Goal: Task Accomplishment & Management: Use online tool/utility

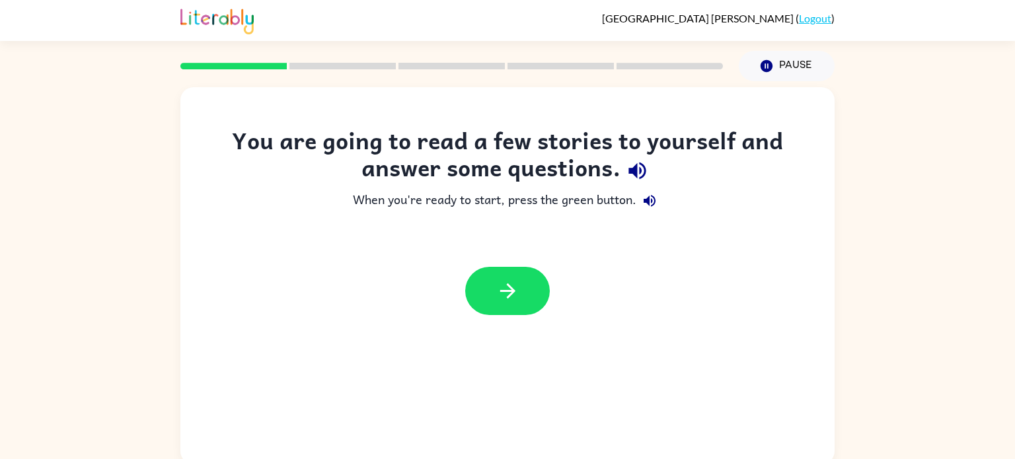
click at [636, 167] on icon "button" at bounding box center [636, 171] width 17 height 17
click at [649, 201] on icon "button" at bounding box center [650, 201] width 12 height 12
click at [503, 287] on icon "button" at bounding box center [507, 291] width 23 height 23
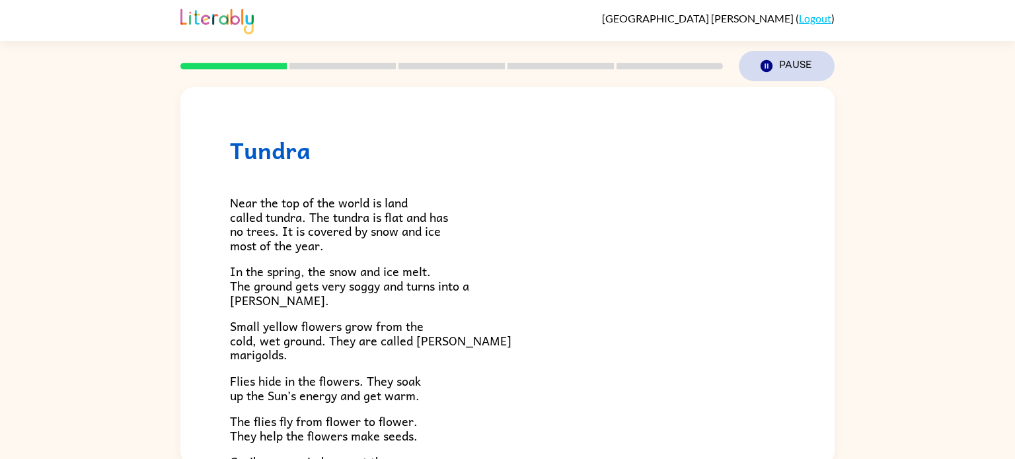
click at [782, 63] on button "Pause Pause" at bounding box center [787, 66] width 96 height 30
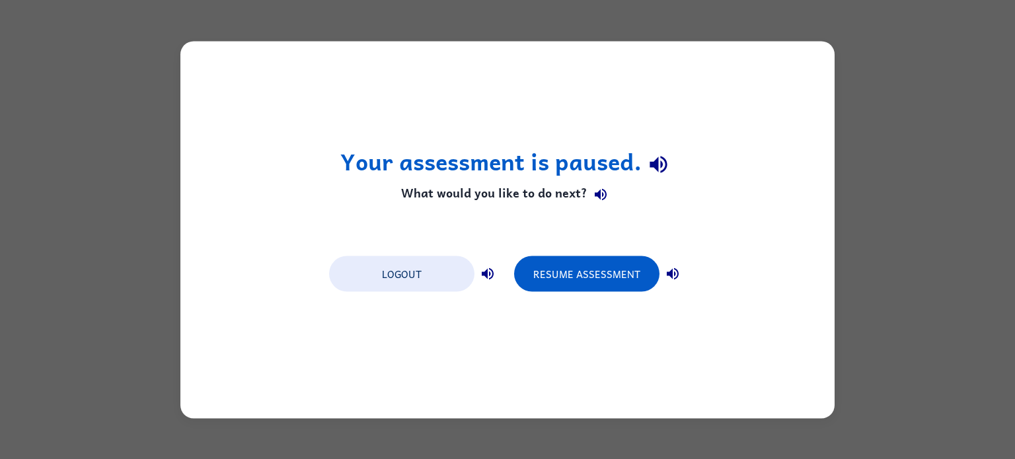
click at [661, 159] on icon "button" at bounding box center [658, 165] width 17 height 17
click at [624, 274] on button "Resume Assessment" at bounding box center [586, 274] width 145 height 36
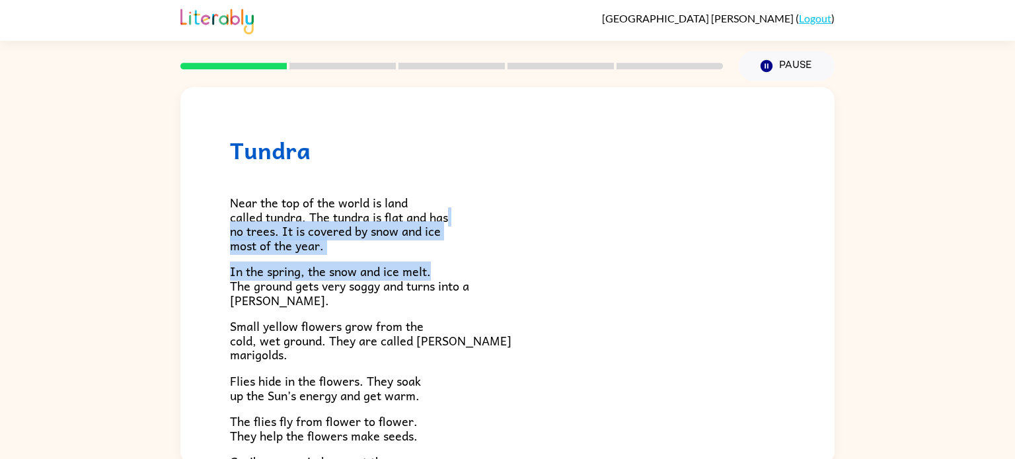
drag, startPoint x: 823, startPoint y: 212, endPoint x: 821, endPoint y: 274, distance: 61.5
click at [821, 274] on div "Tundra Near the top of the world is land called tundra. The tundra is flat and …" at bounding box center [507, 377] width 654 height 581
click at [592, 172] on div "Near the top of the world is land called tundra. The tundra is flat and has no …" at bounding box center [507, 385] width 555 height 443
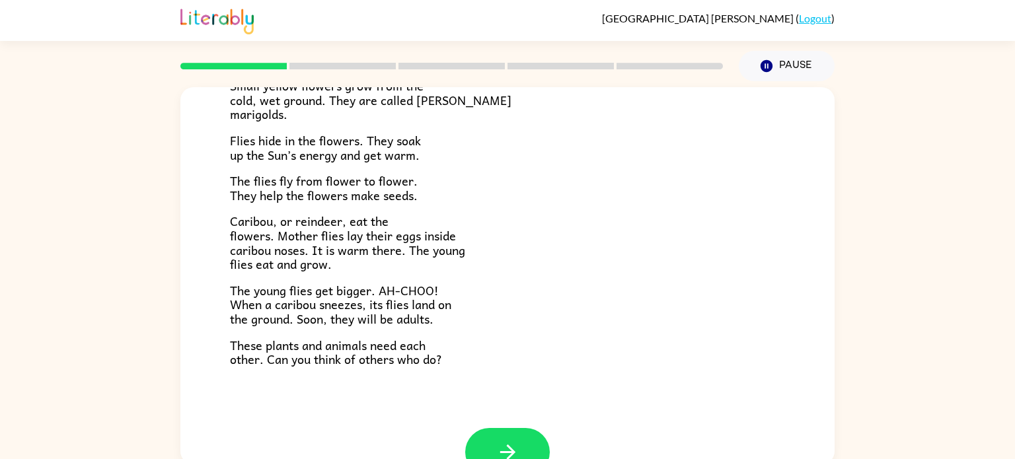
scroll to position [272, 0]
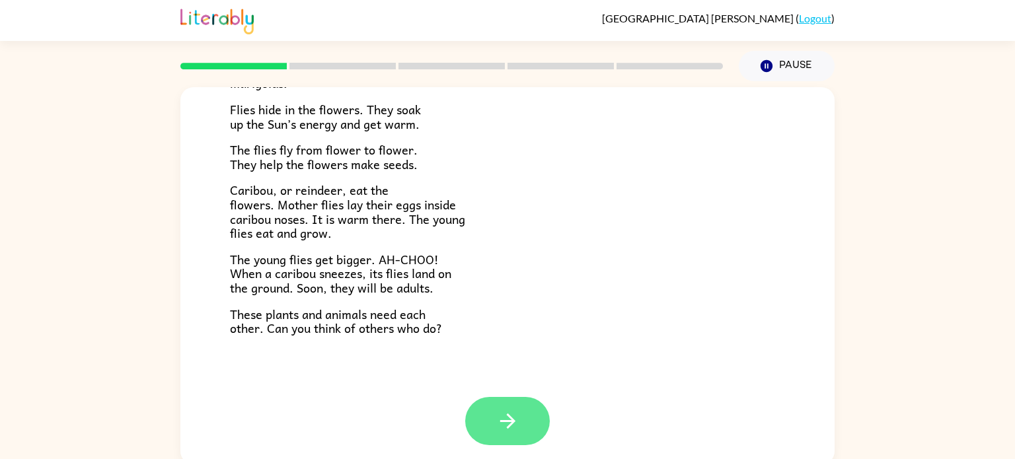
click at [502, 422] on icon "button" at bounding box center [507, 421] width 15 height 15
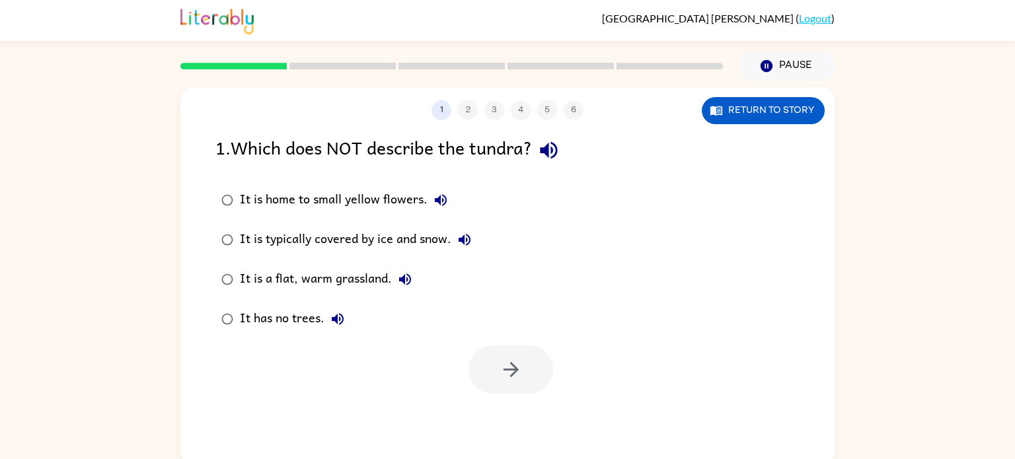
click at [555, 143] on icon "button" at bounding box center [548, 150] width 23 height 23
click at [438, 198] on icon "button" at bounding box center [441, 200] width 12 height 12
click at [467, 239] on icon "button" at bounding box center [465, 240] width 12 height 12
click at [397, 280] on icon "button" at bounding box center [405, 280] width 16 height 16
click at [338, 318] on icon "button" at bounding box center [338, 319] width 12 height 12
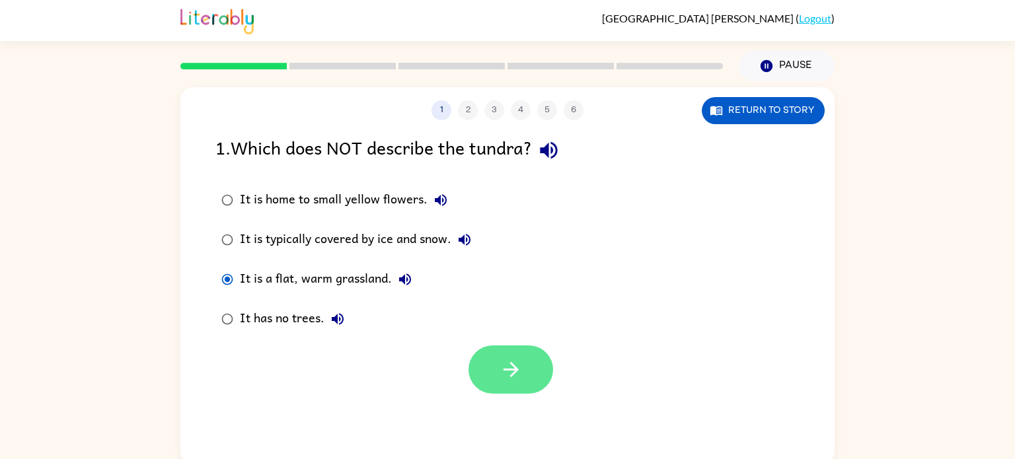
click at [510, 376] on icon "button" at bounding box center [510, 369] width 15 height 15
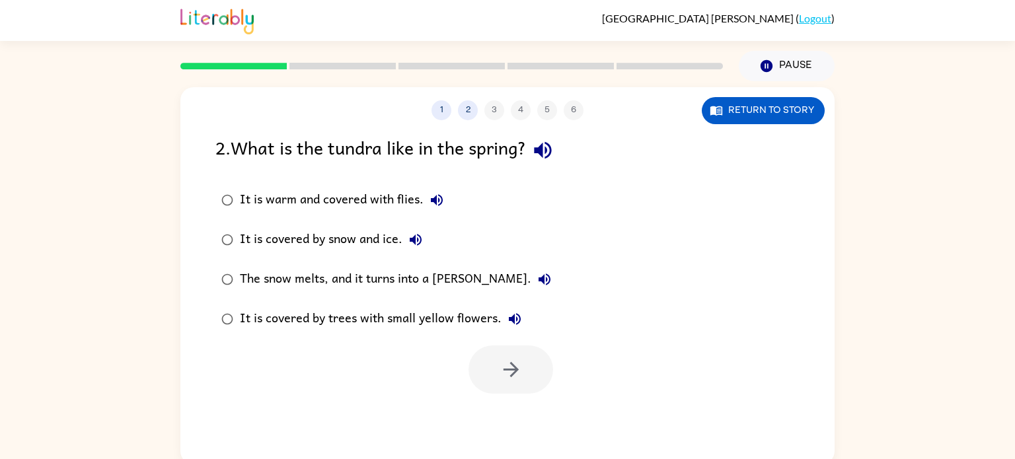
click at [547, 145] on icon "button" at bounding box center [542, 150] width 17 height 17
click at [434, 198] on icon "button" at bounding box center [437, 200] width 12 height 12
click at [412, 235] on icon "button" at bounding box center [416, 240] width 16 height 16
click at [537, 276] on icon "button" at bounding box center [545, 280] width 16 height 16
click at [513, 316] on icon "button" at bounding box center [515, 319] width 12 height 12
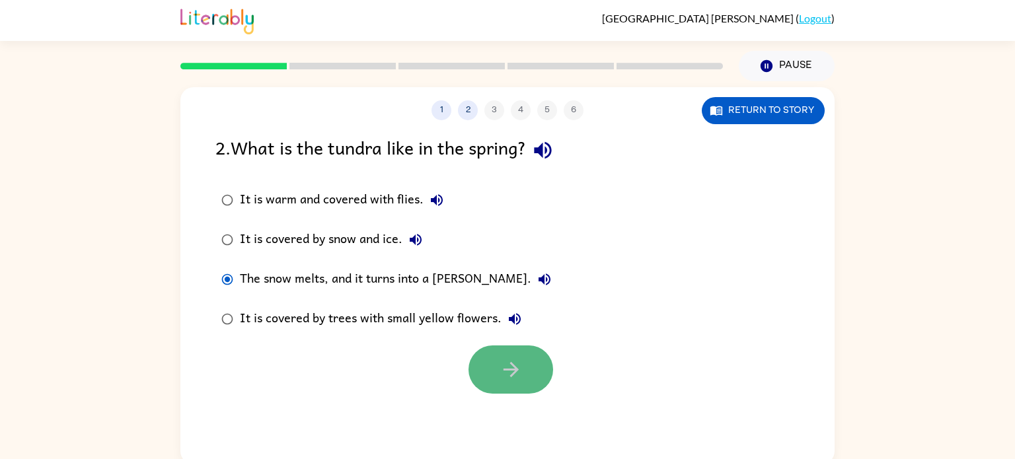
click at [486, 360] on button "button" at bounding box center [511, 370] width 85 height 48
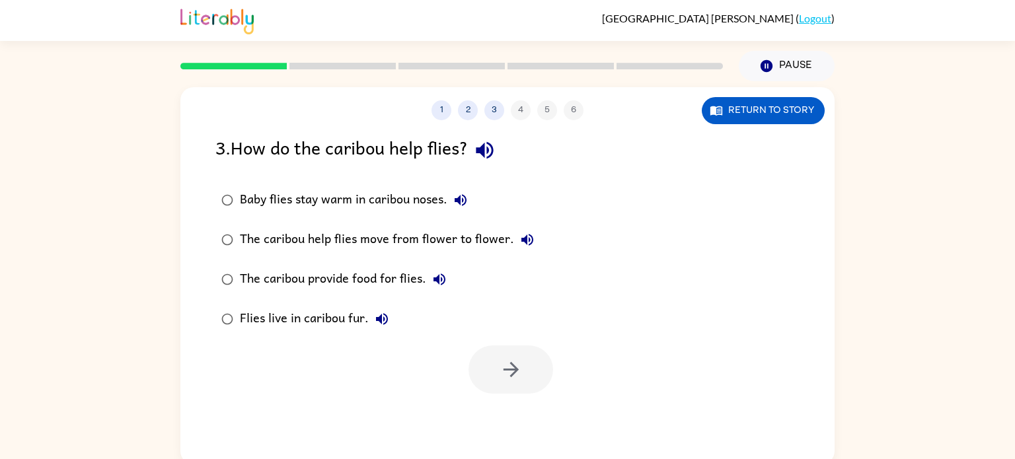
click at [496, 148] on icon "button" at bounding box center [484, 150] width 23 height 23
click at [461, 201] on icon "button" at bounding box center [461, 200] width 12 height 12
click at [521, 241] on icon "button" at bounding box center [527, 240] width 12 height 12
click at [441, 276] on icon "button" at bounding box center [439, 280] width 12 height 12
click at [379, 314] on icon "button" at bounding box center [382, 319] width 16 height 16
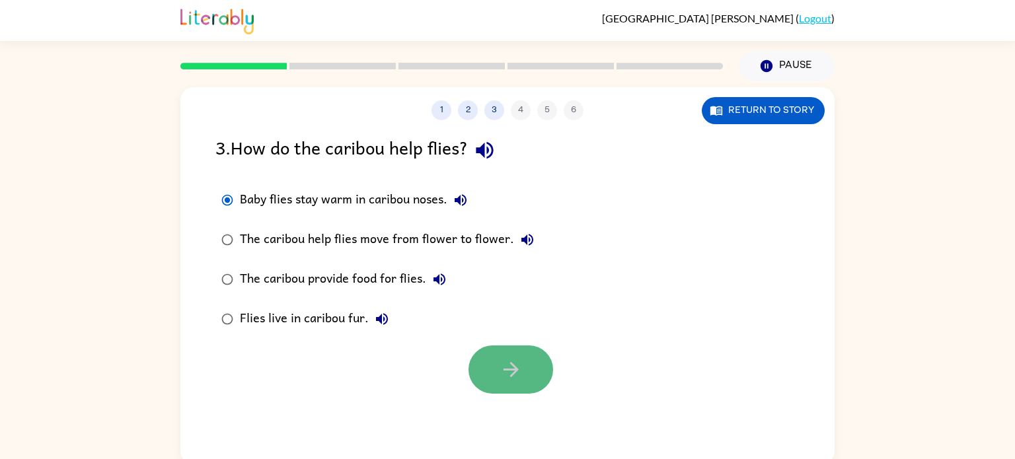
click at [500, 372] on icon "button" at bounding box center [511, 369] width 23 height 23
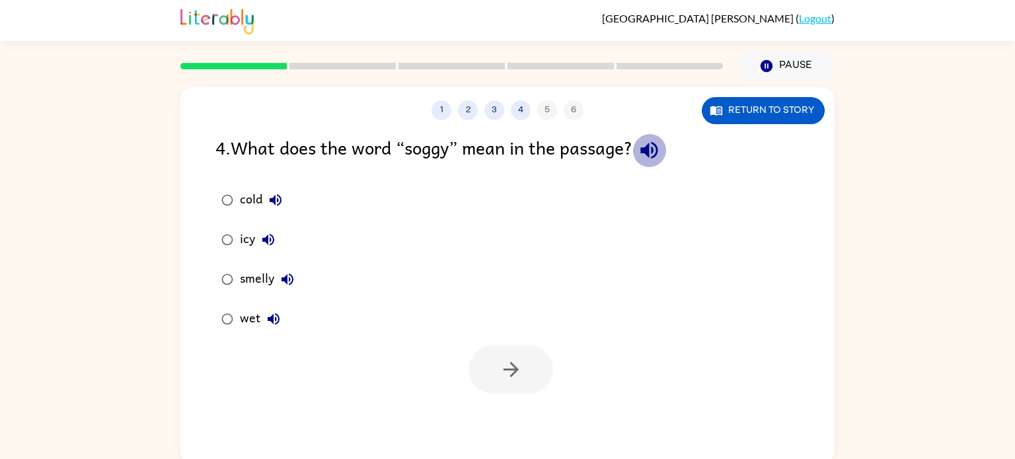
click at [654, 155] on icon "button" at bounding box center [648, 150] width 17 height 17
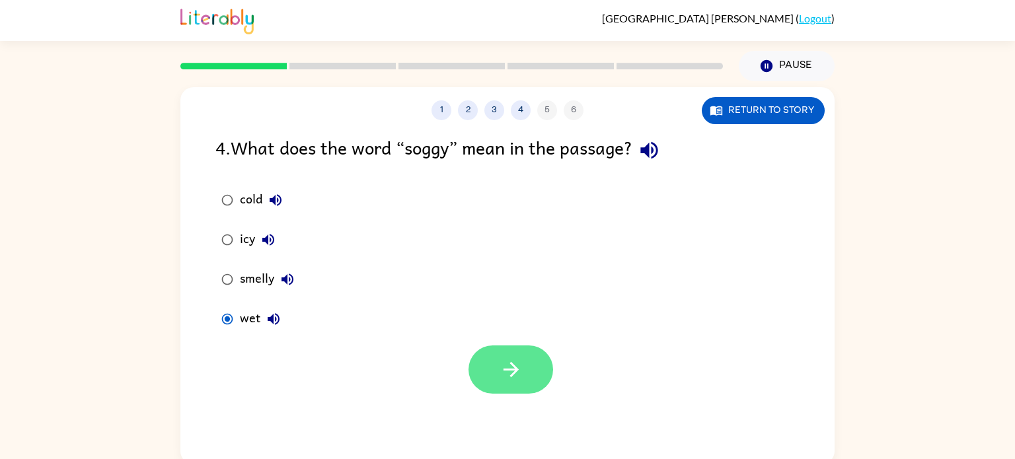
click at [492, 350] on button "button" at bounding box center [511, 370] width 85 height 48
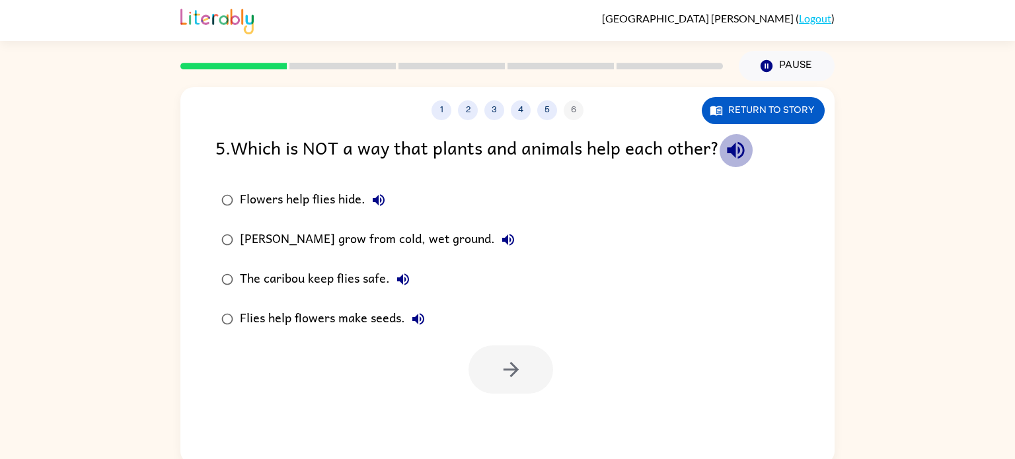
click at [738, 151] on icon "button" at bounding box center [735, 150] width 17 height 17
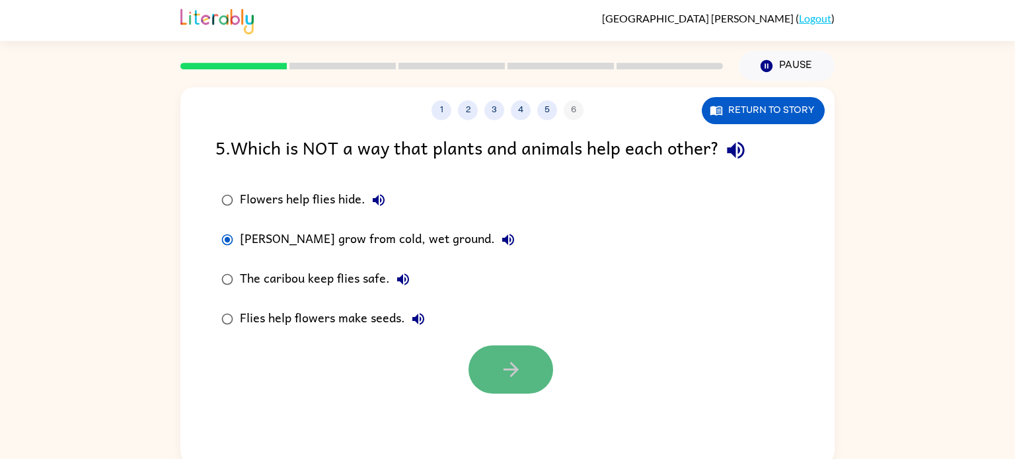
click at [490, 359] on button "button" at bounding box center [511, 370] width 85 height 48
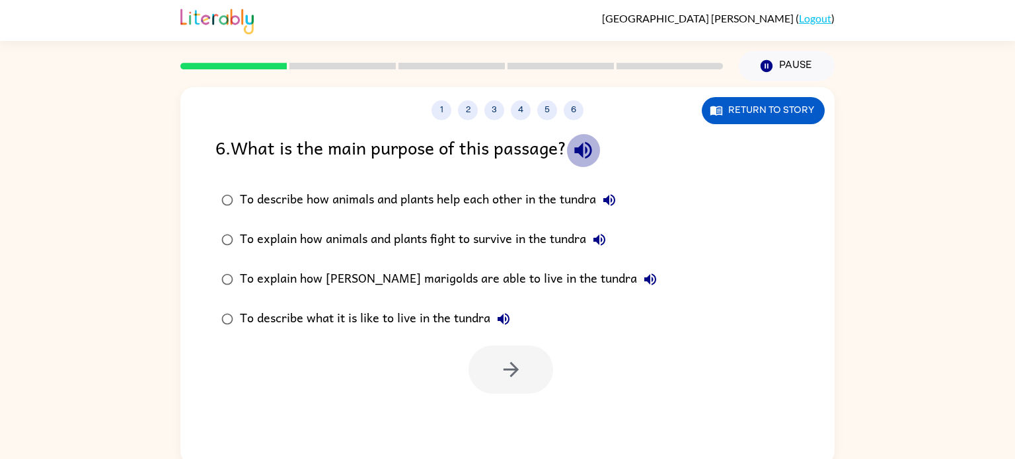
click at [580, 155] on icon "button" at bounding box center [583, 150] width 23 height 23
click at [610, 200] on icon "button" at bounding box center [609, 200] width 12 height 12
click at [598, 234] on icon "button" at bounding box center [599, 240] width 16 height 16
click at [644, 283] on icon "button" at bounding box center [650, 280] width 12 height 12
click at [506, 321] on icon "button" at bounding box center [504, 319] width 16 height 16
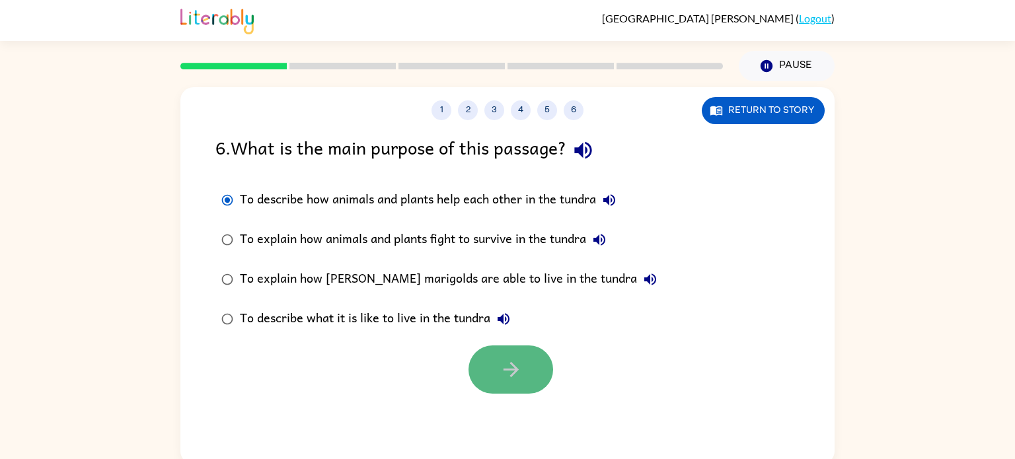
click at [517, 350] on button "button" at bounding box center [511, 370] width 85 height 48
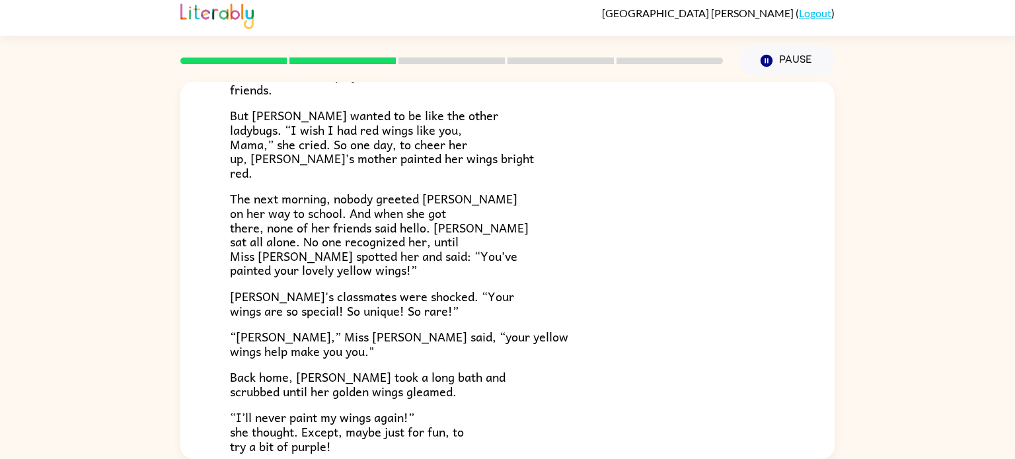
scroll to position [369, 0]
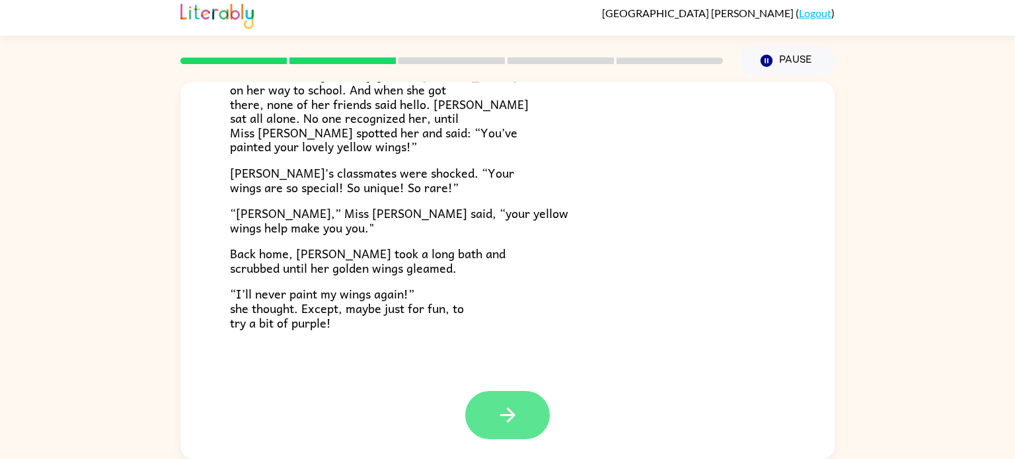
click at [526, 406] on button "button" at bounding box center [507, 415] width 85 height 48
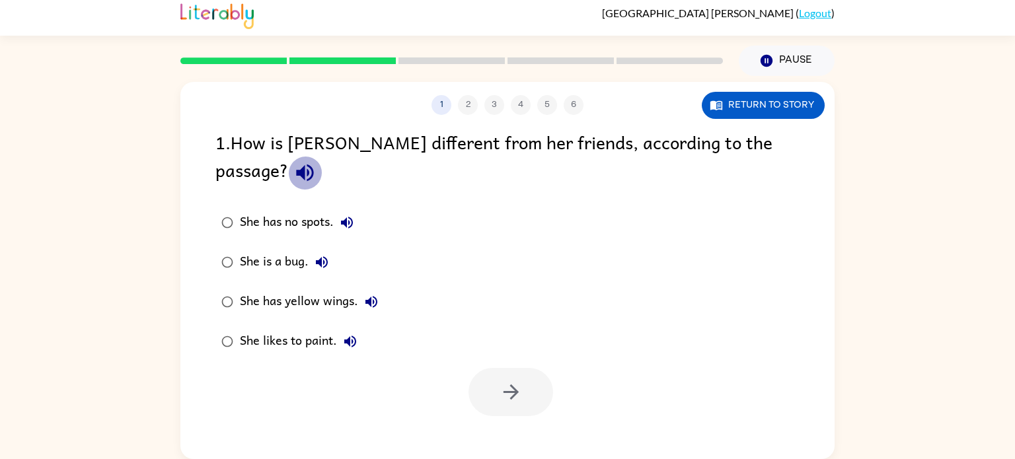
click at [313, 165] on icon "button" at bounding box center [304, 173] width 17 height 17
click at [344, 215] on icon "button" at bounding box center [347, 223] width 16 height 16
click at [322, 256] on icon "button" at bounding box center [322, 262] width 12 height 12
click at [369, 296] on icon "button" at bounding box center [371, 302] width 12 height 12
click at [356, 334] on icon "button" at bounding box center [350, 342] width 16 height 16
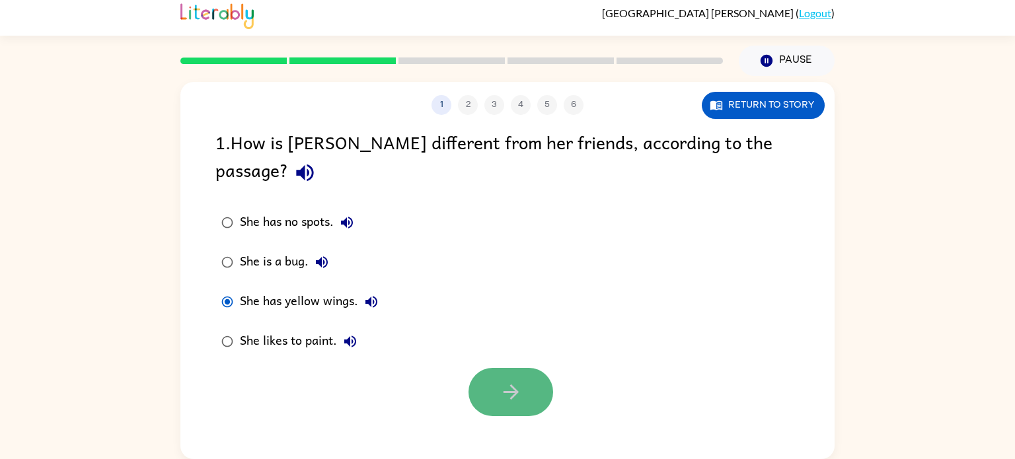
click at [490, 368] on button "button" at bounding box center [511, 392] width 85 height 48
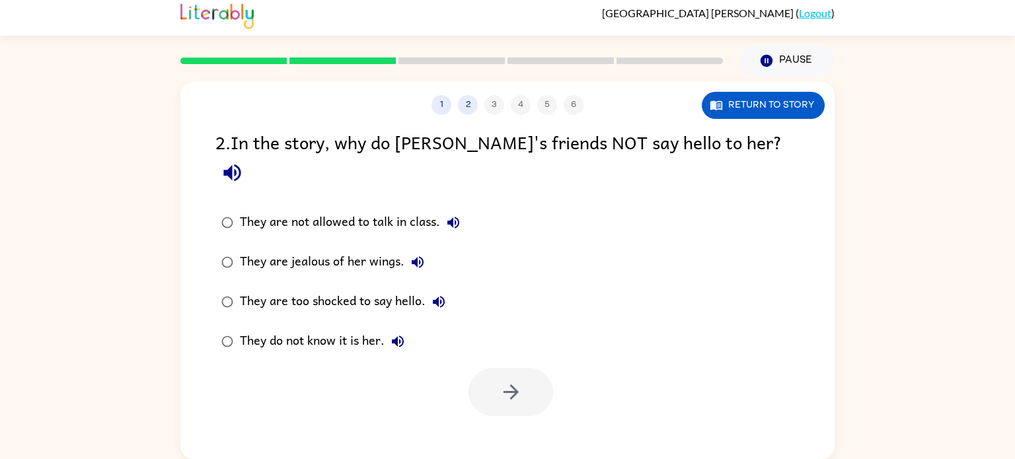
click at [244, 161] on icon "button" at bounding box center [232, 172] width 23 height 23
click at [455, 215] on icon "button" at bounding box center [453, 223] width 16 height 16
click at [417, 256] on icon "button" at bounding box center [418, 262] width 12 height 12
click at [428, 289] on div "They are too shocked to say hello." at bounding box center [346, 302] width 212 height 26
click at [441, 296] on icon "button" at bounding box center [439, 302] width 12 height 12
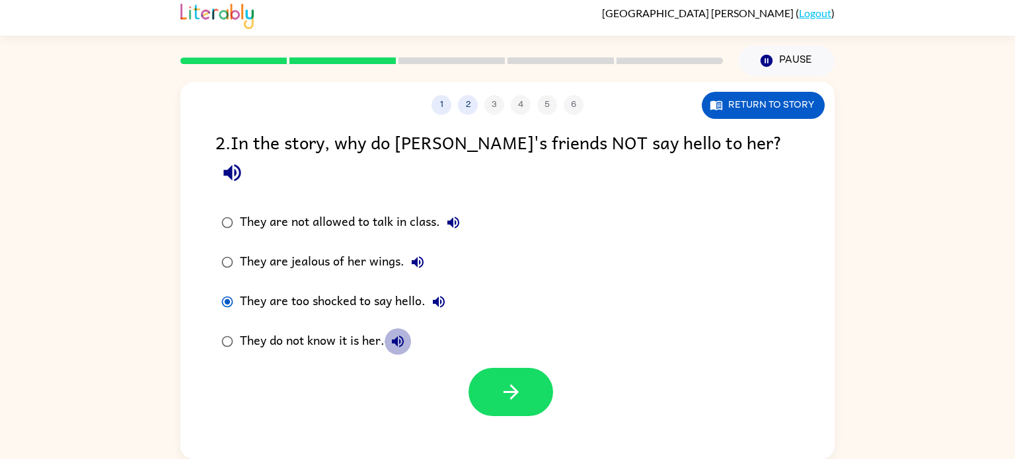
click at [396, 334] on icon "button" at bounding box center [398, 342] width 16 height 16
click at [504, 381] on icon "button" at bounding box center [511, 392] width 23 height 23
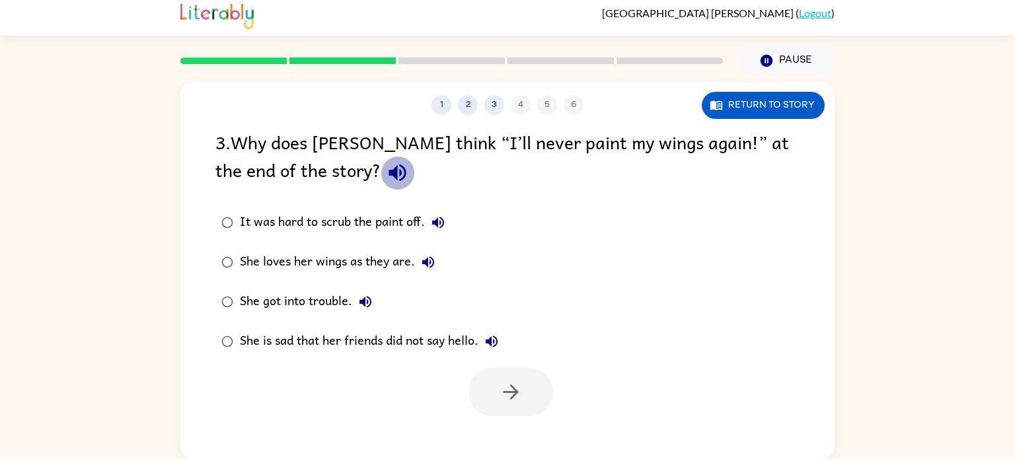
click at [386, 175] on icon "button" at bounding box center [397, 172] width 23 height 23
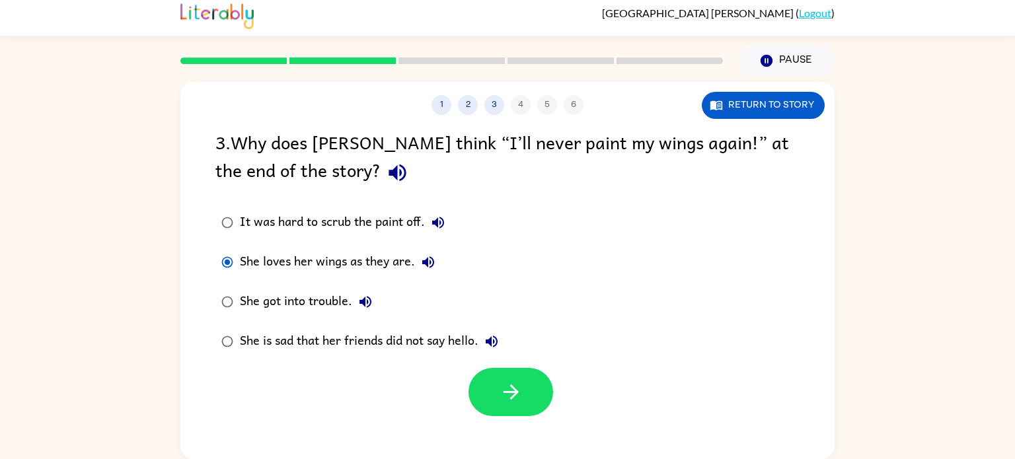
click at [419, 257] on button "She loves her wings as they are." at bounding box center [428, 262] width 26 height 26
click at [497, 387] on button "button" at bounding box center [511, 392] width 85 height 48
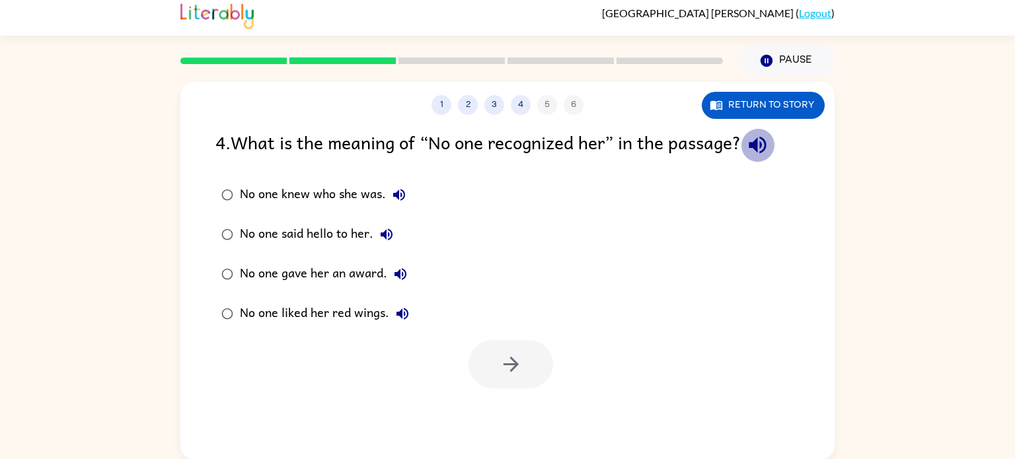
click at [763, 142] on icon "button" at bounding box center [757, 145] width 17 height 17
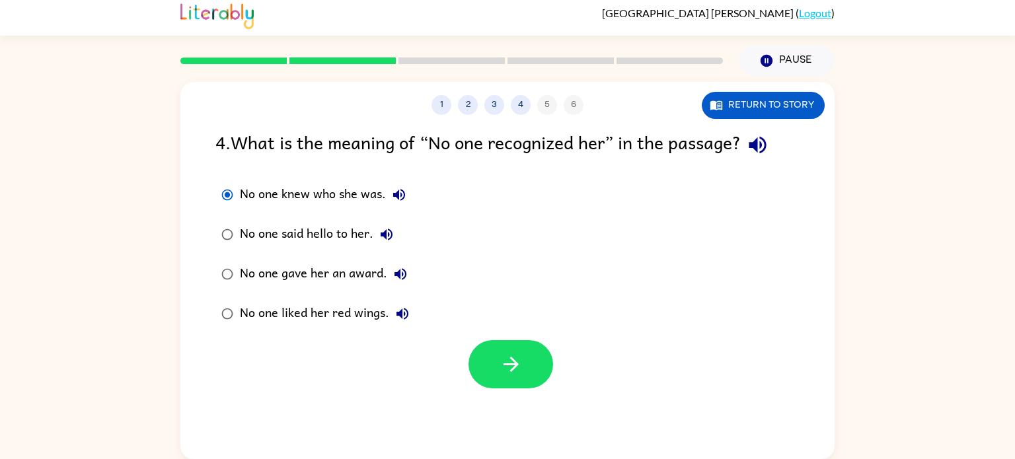
click at [398, 197] on icon "button" at bounding box center [399, 195] width 12 height 12
click at [505, 369] on icon "button" at bounding box center [511, 364] width 23 height 23
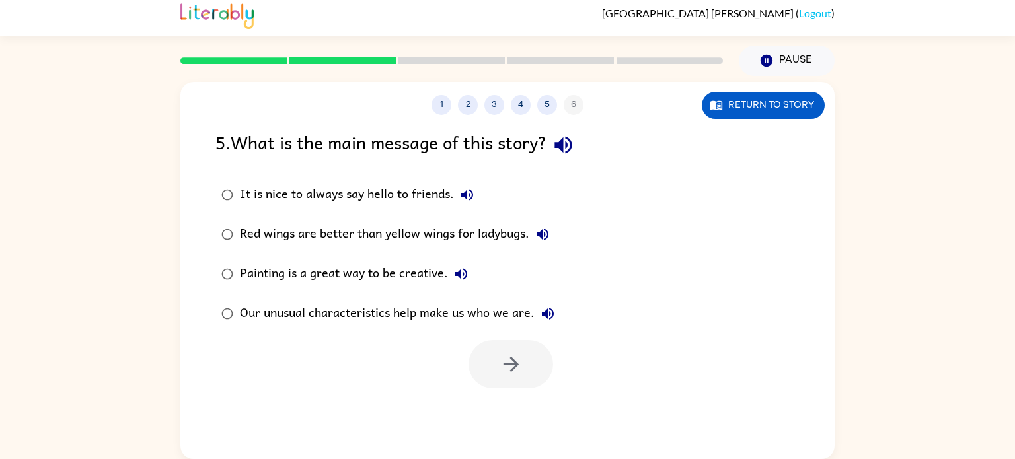
click at [570, 147] on icon "button" at bounding box center [563, 144] width 23 height 23
click at [542, 308] on icon "button" at bounding box center [548, 314] width 16 height 16
click at [517, 364] on icon "button" at bounding box center [510, 364] width 15 height 15
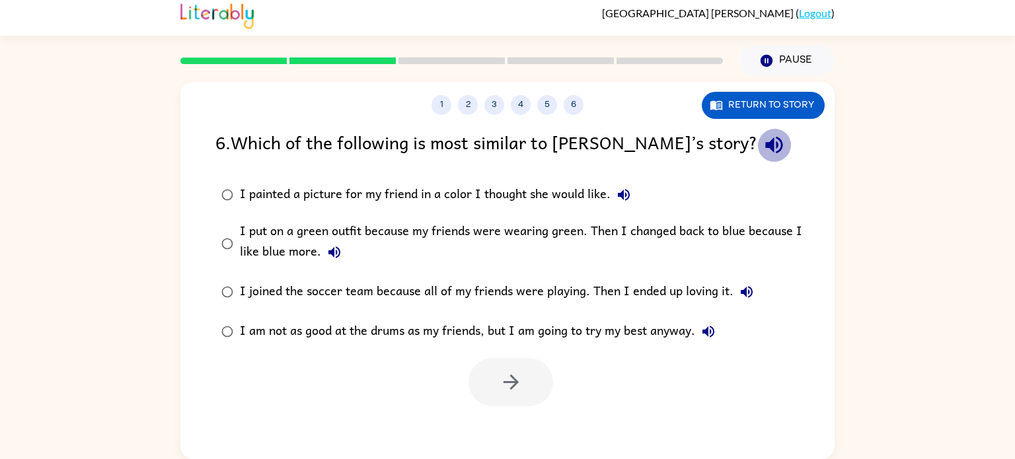
click at [763, 143] on icon "button" at bounding box center [774, 144] width 23 height 23
click at [326, 253] on icon "button" at bounding box center [334, 252] width 16 height 16
click at [714, 330] on icon "button" at bounding box center [708, 332] width 12 height 12
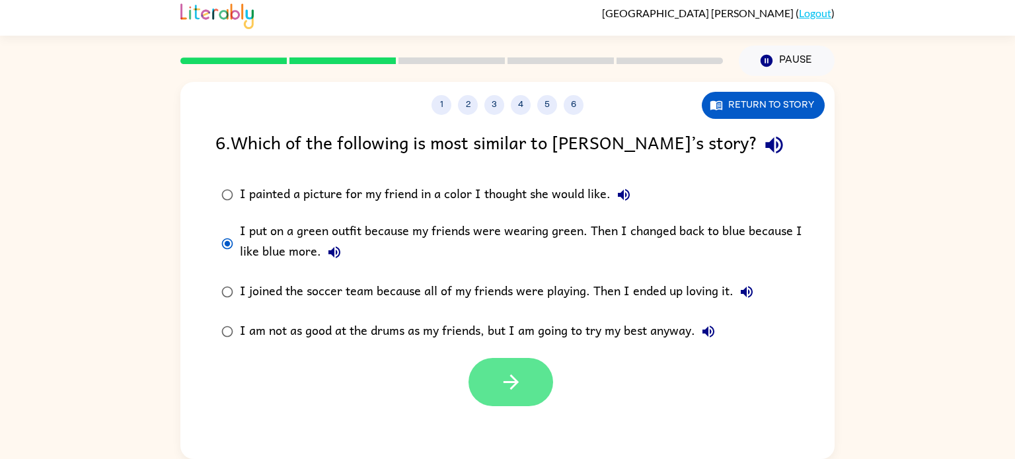
click at [528, 365] on button "button" at bounding box center [511, 382] width 85 height 48
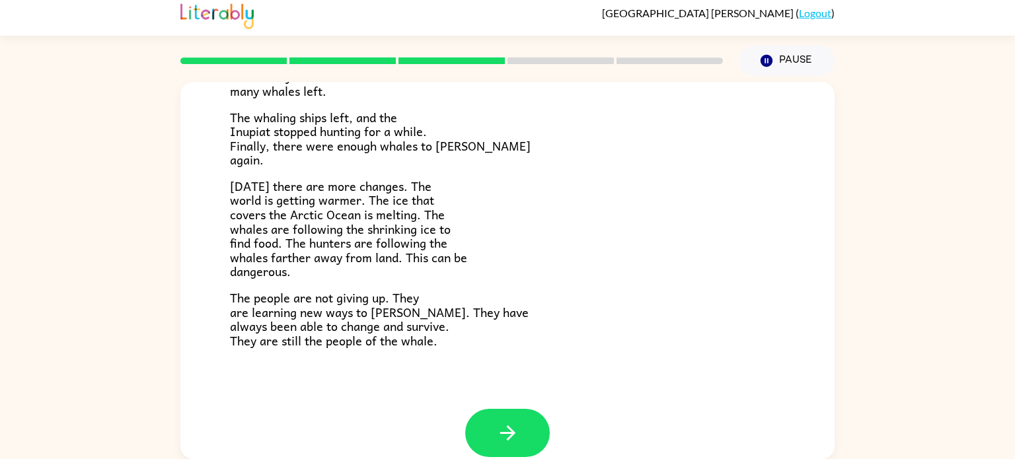
scroll to position [445, 0]
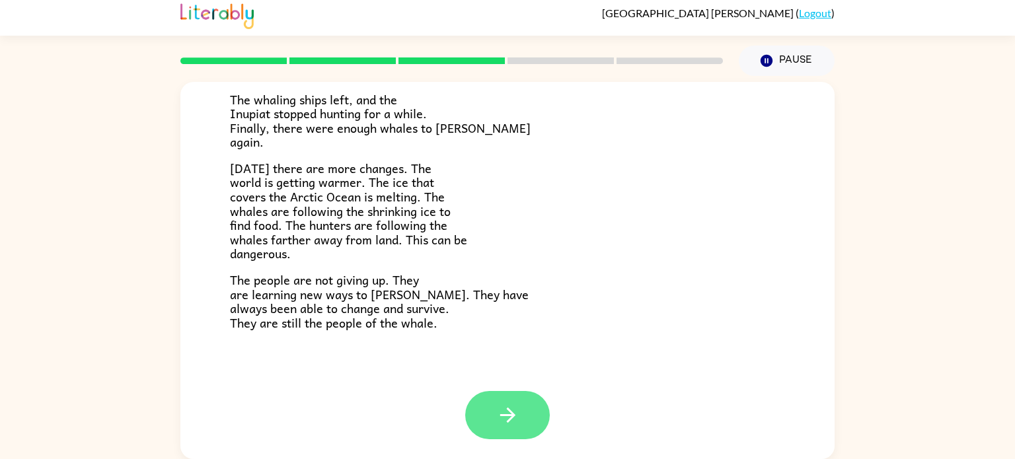
click at [504, 418] on icon "button" at bounding box center [507, 415] width 23 height 23
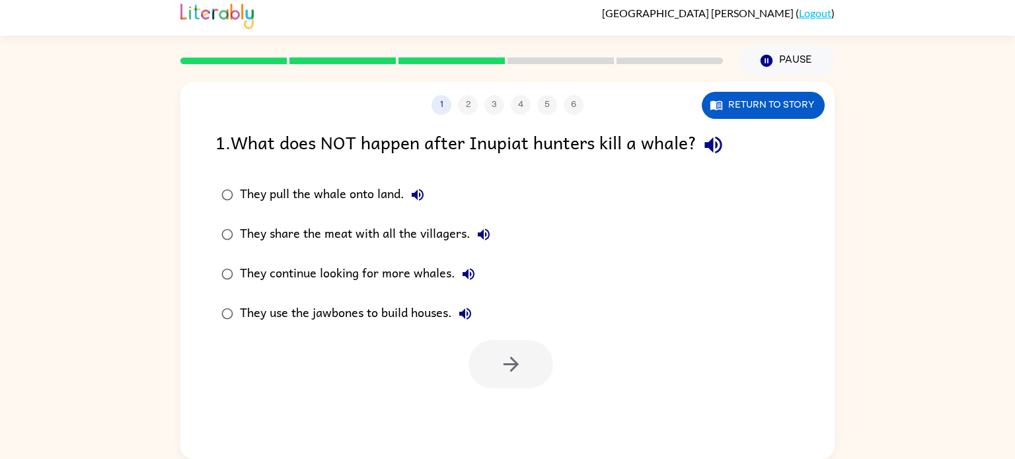
scroll to position [0, 0]
click at [715, 143] on icon "button" at bounding box center [712, 145] width 17 height 17
click at [420, 194] on icon "button" at bounding box center [418, 195] width 16 height 16
click at [488, 233] on icon "button" at bounding box center [484, 235] width 12 height 12
click at [469, 274] on icon "button" at bounding box center [469, 274] width 16 height 16
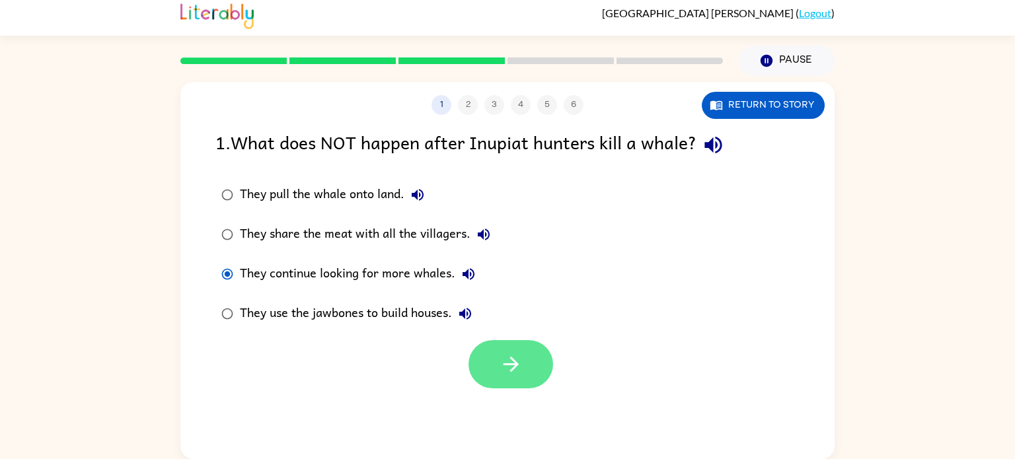
click at [506, 357] on icon "button" at bounding box center [511, 364] width 23 height 23
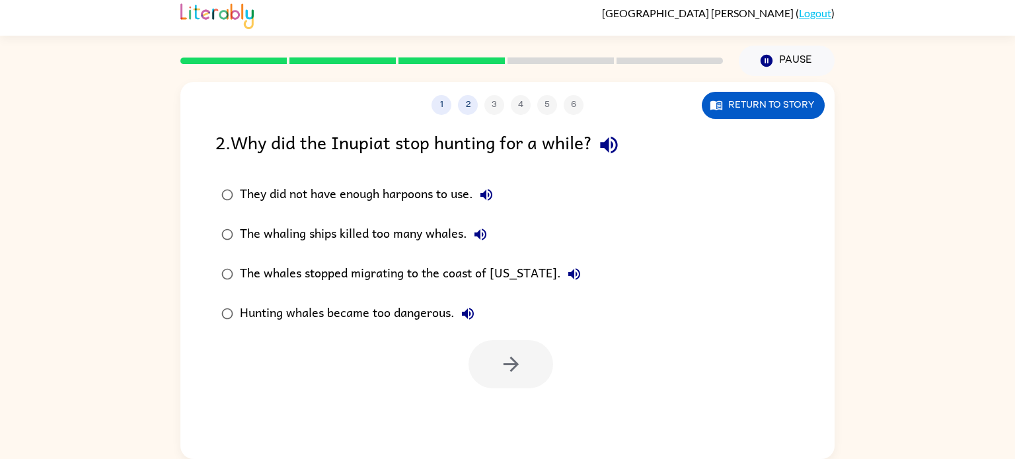
click at [608, 146] on icon "button" at bounding box center [608, 145] width 17 height 17
click at [484, 192] on icon "button" at bounding box center [486, 195] width 16 height 16
click at [484, 229] on icon "button" at bounding box center [480, 235] width 16 height 16
click at [477, 361] on button "button" at bounding box center [511, 364] width 85 height 48
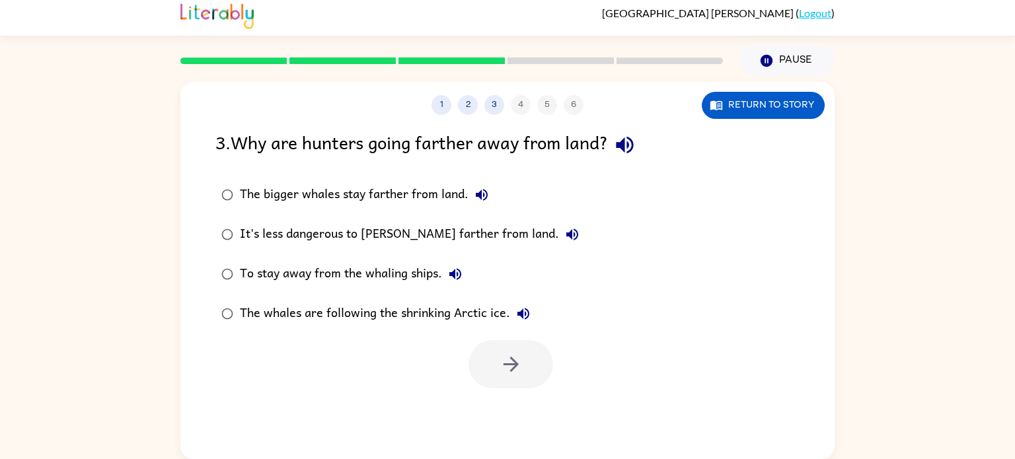
click at [631, 147] on icon "button" at bounding box center [624, 144] width 23 height 23
click at [476, 187] on icon "button" at bounding box center [482, 195] width 16 height 16
click at [564, 238] on icon "button" at bounding box center [572, 235] width 16 height 16
click at [449, 272] on icon "button" at bounding box center [455, 274] width 16 height 16
click at [515, 315] on icon "button" at bounding box center [523, 314] width 16 height 16
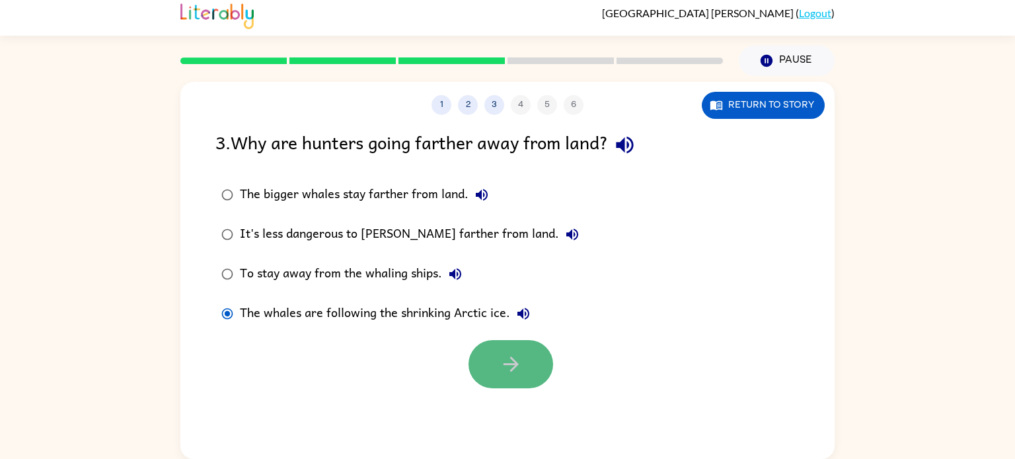
click at [488, 364] on button "button" at bounding box center [511, 364] width 85 height 48
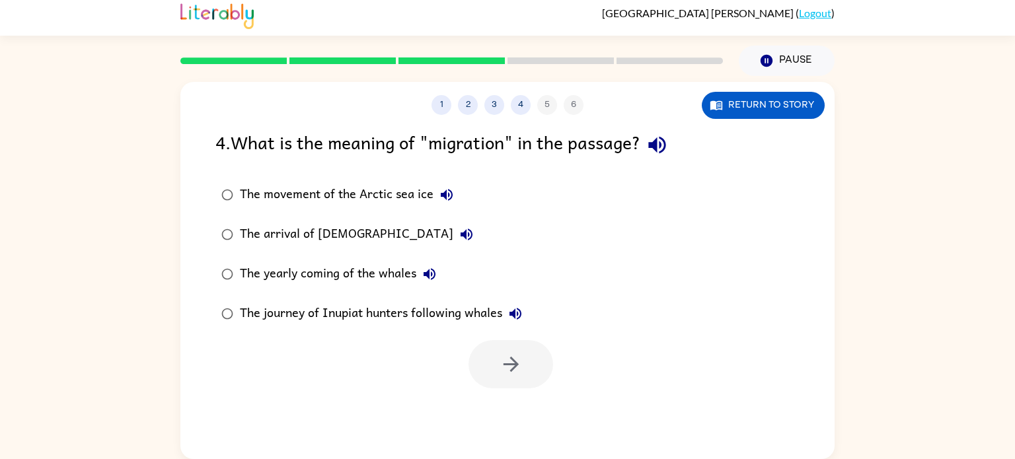
click at [665, 142] on icon "button" at bounding box center [656, 145] width 17 height 17
click at [433, 270] on icon "button" at bounding box center [430, 274] width 12 height 12
click at [519, 360] on icon "button" at bounding box center [511, 364] width 23 height 23
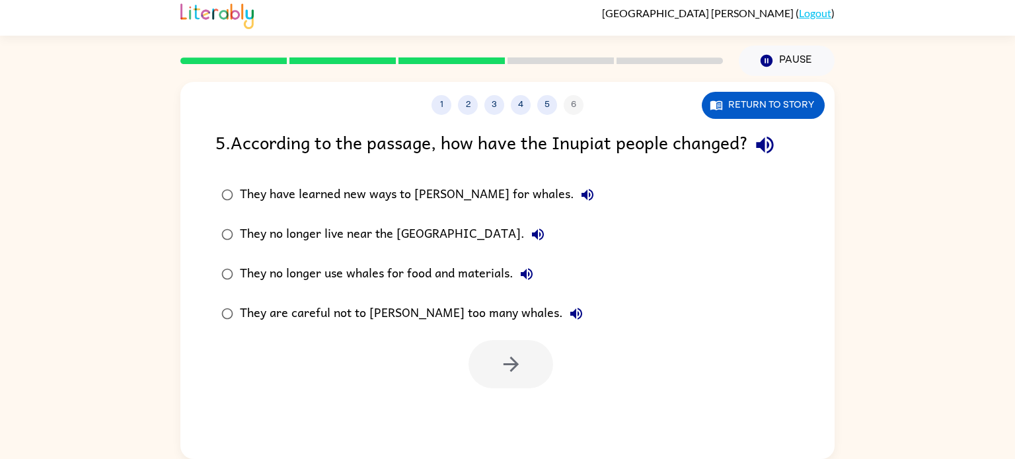
click at [767, 146] on icon "button" at bounding box center [764, 145] width 17 height 17
click at [582, 192] on icon "button" at bounding box center [588, 195] width 12 height 12
click at [498, 357] on button "button" at bounding box center [511, 364] width 85 height 48
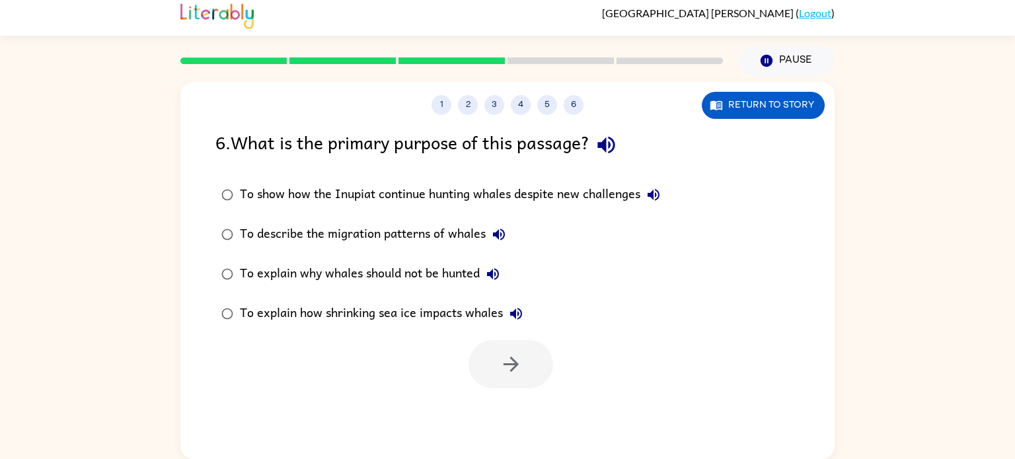
click at [611, 143] on icon "button" at bounding box center [605, 145] width 17 height 17
click at [531, 350] on button "button" at bounding box center [511, 364] width 85 height 48
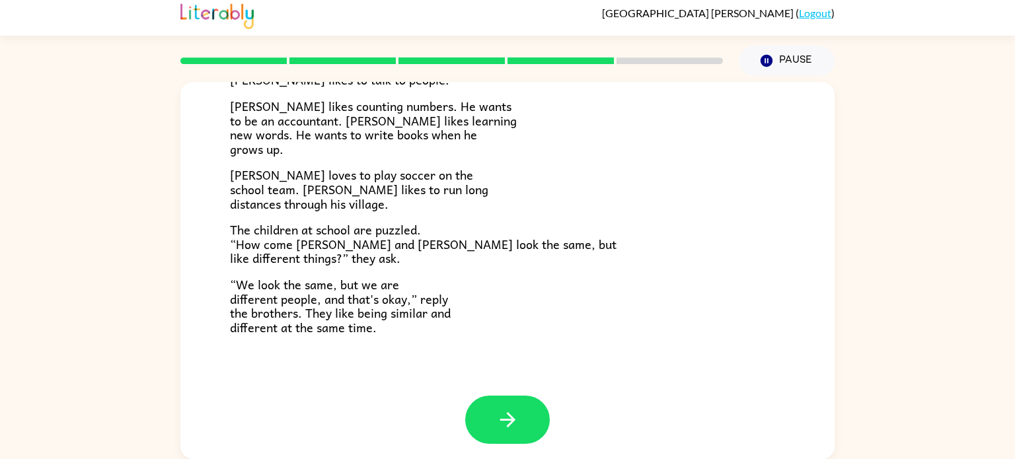
scroll to position [285, 0]
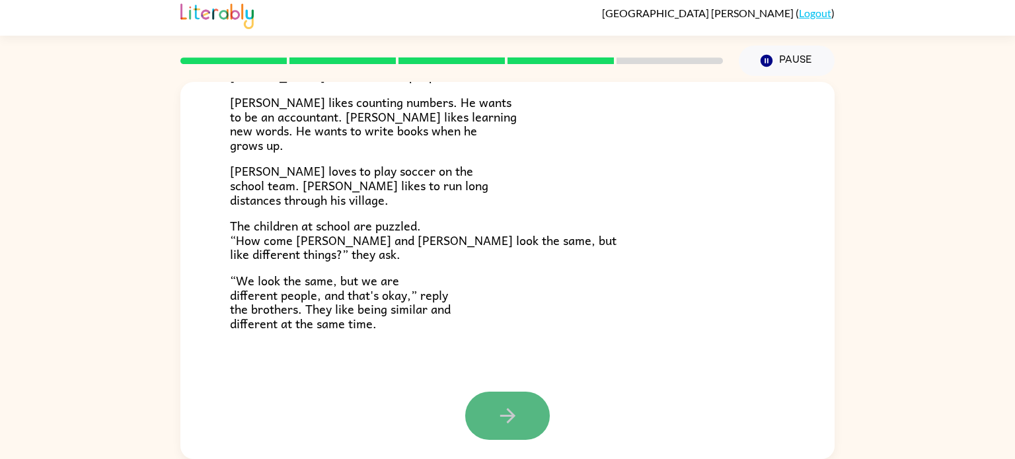
click at [519, 408] on button "button" at bounding box center [507, 416] width 85 height 48
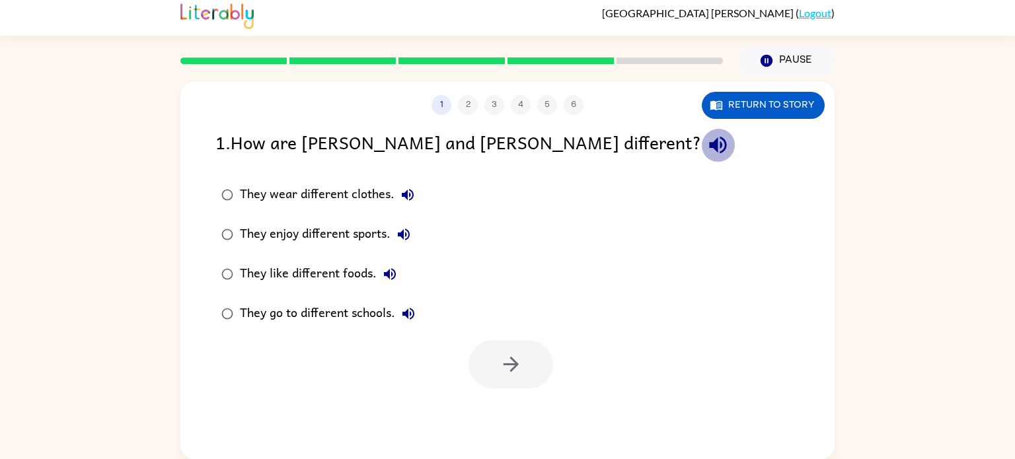
click at [706, 143] on icon "button" at bounding box center [717, 144] width 23 height 23
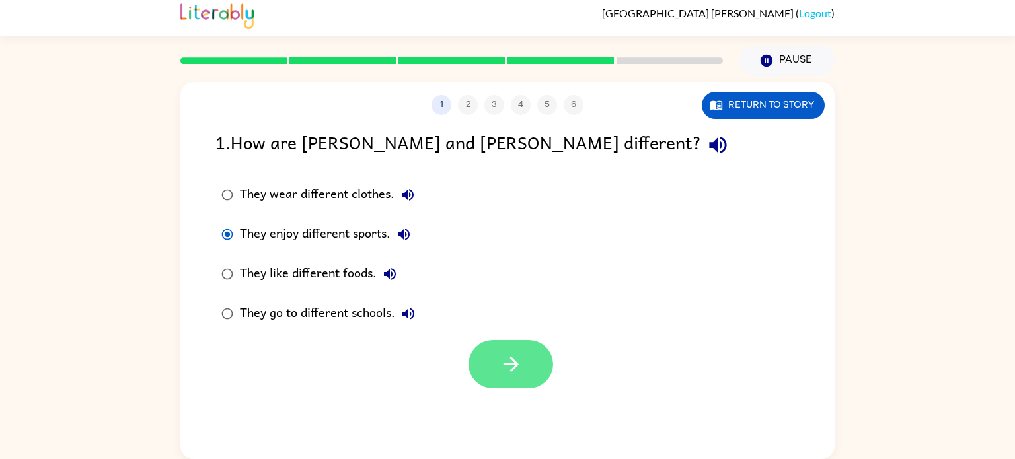
click at [497, 350] on button "button" at bounding box center [511, 364] width 85 height 48
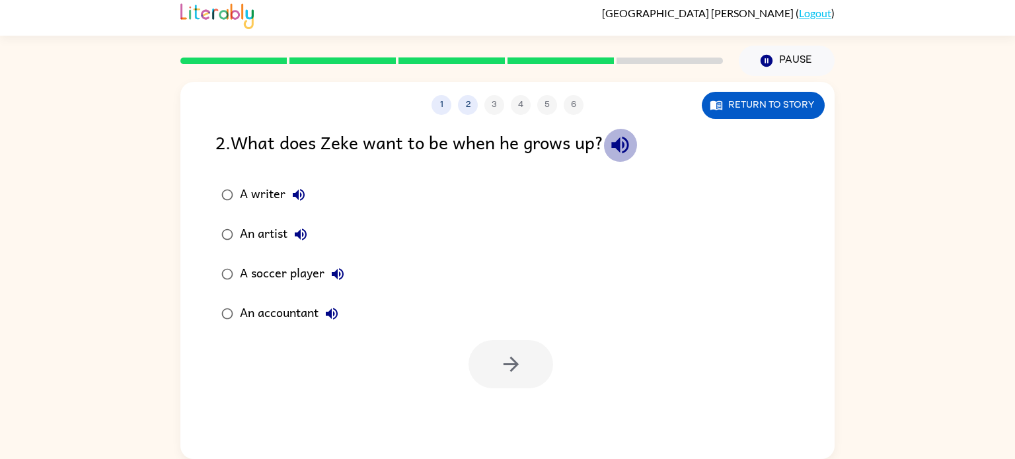
click at [623, 141] on icon "button" at bounding box center [619, 145] width 17 height 17
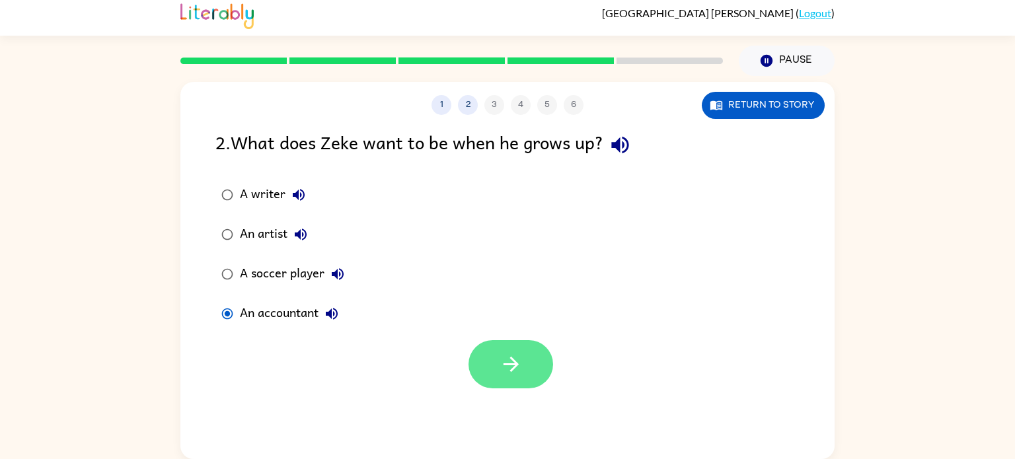
click at [516, 353] on icon "button" at bounding box center [511, 364] width 23 height 23
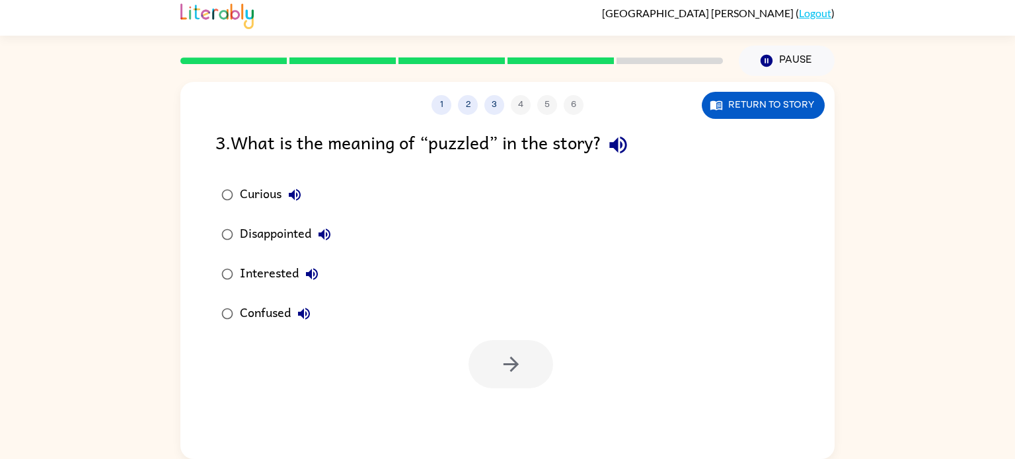
click at [626, 137] on icon "button" at bounding box center [617, 145] width 17 height 17
click at [305, 314] on icon "button" at bounding box center [304, 314] width 16 height 16
click at [489, 366] on button "button" at bounding box center [511, 364] width 85 height 48
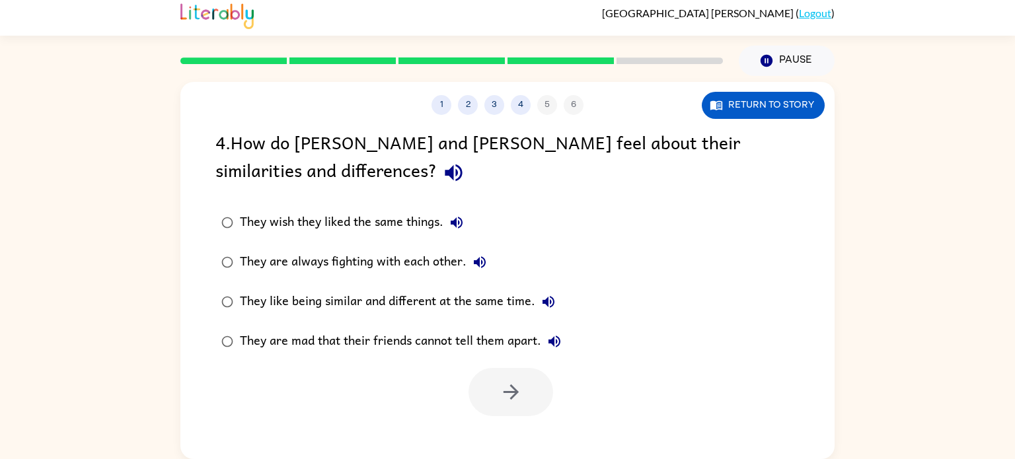
click at [442, 172] on icon "button" at bounding box center [453, 172] width 23 height 23
click at [546, 298] on icon "button" at bounding box center [549, 302] width 12 height 12
click at [511, 381] on icon "button" at bounding box center [511, 392] width 23 height 23
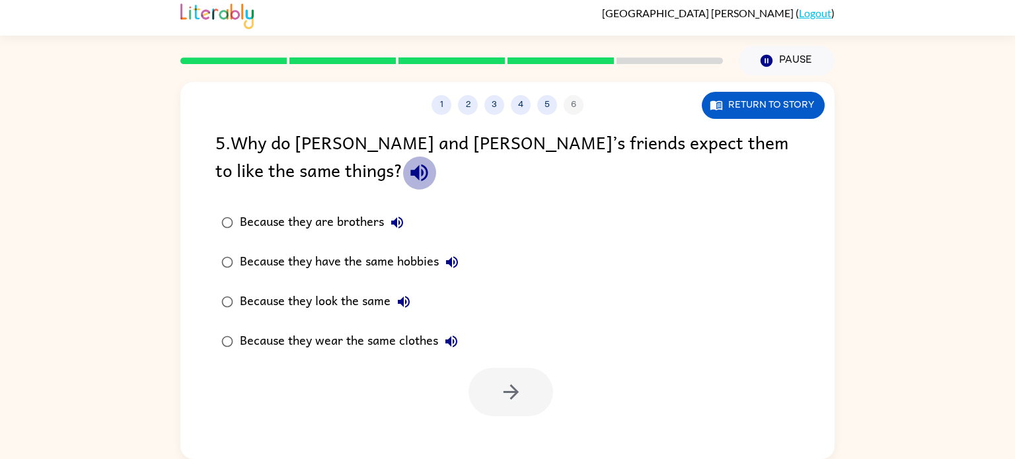
click at [410, 173] on icon "button" at bounding box center [418, 173] width 17 height 17
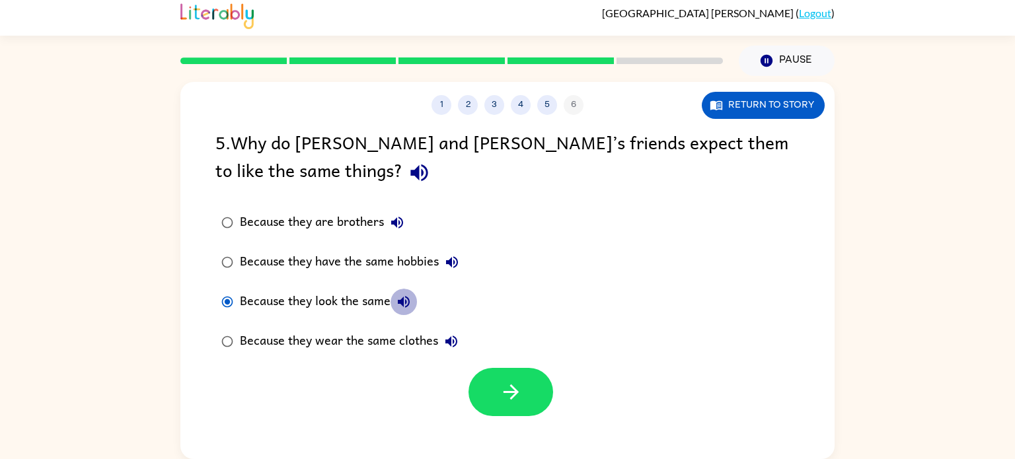
click at [406, 295] on icon "button" at bounding box center [404, 302] width 16 height 16
click at [519, 395] on icon "button" at bounding box center [511, 392] width 23 height 23
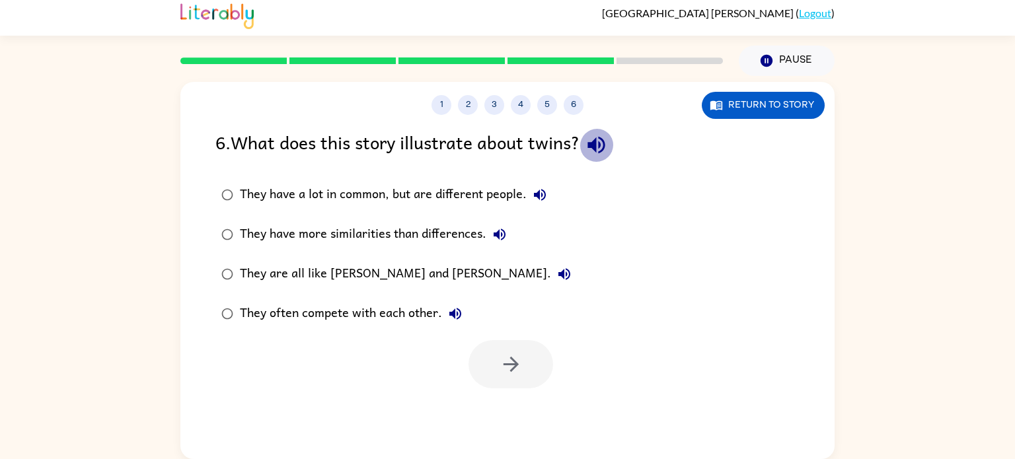
click at [606, 145] on icon "button" at bounding box center [596, 144] width 23 height 23
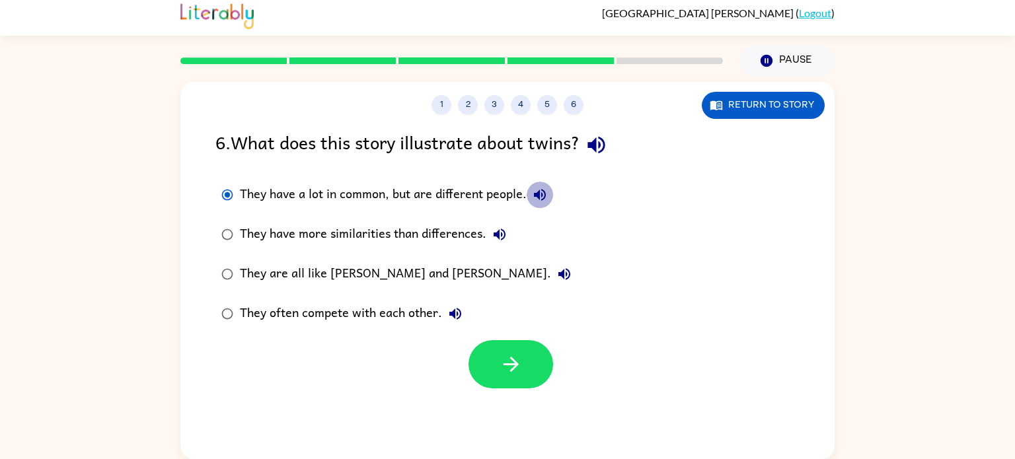
click at [546, 194] on icon "button" at bounding box center [540, 195] width 16 height 16
click at [511, 354] on icon "button" at bounding box center [511, 364] width 23 height 23
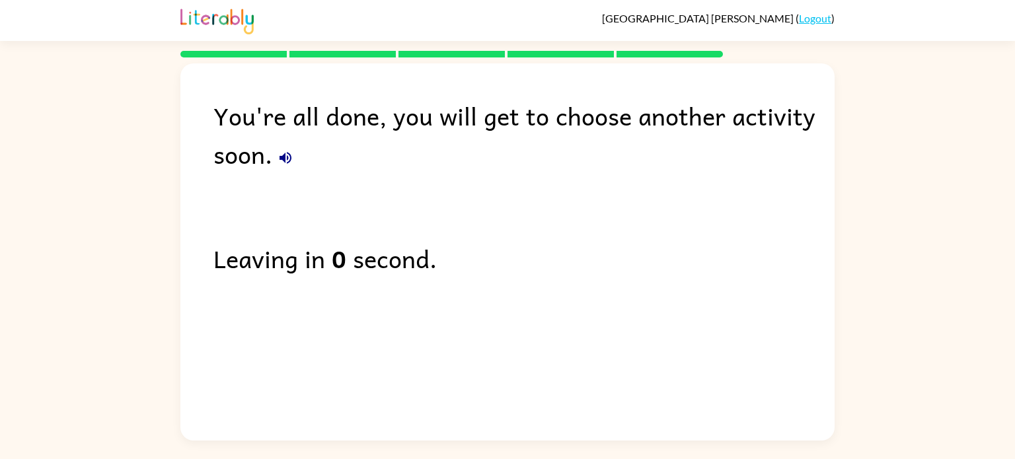
click at [222, 37] on div "[PERSON_NAME] ( Logout )" at bounding box center [507, 20] width 654 height 41
click at [213, 23] on img at bounding box center [216, 19] width 73 height 29
